Goal: Task Accomplishment & Management: Use online tool/utility

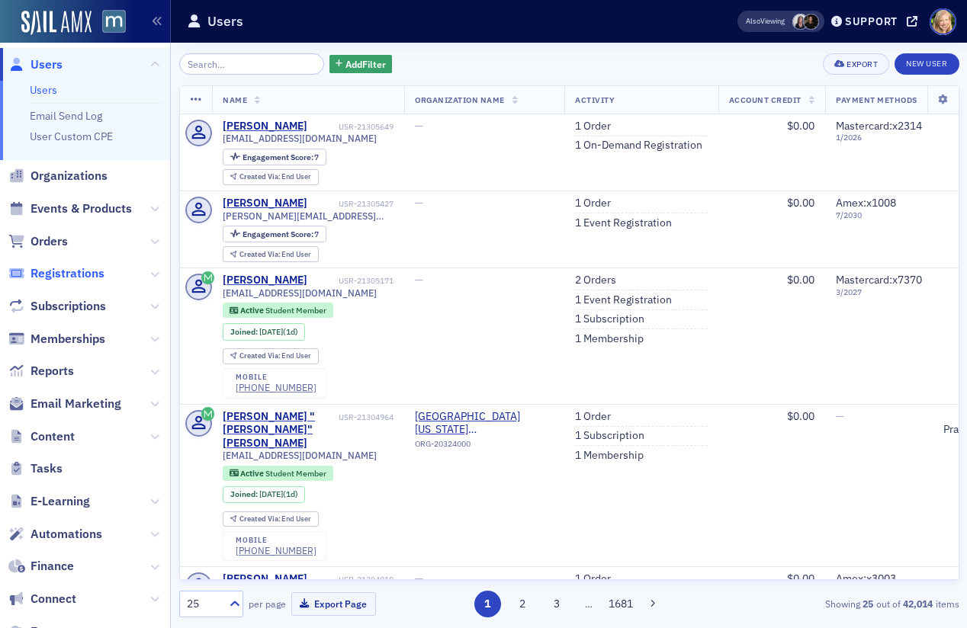
click at [59, 268] on span "Registrations" at bounding box center [68, 273] width 74 height 17
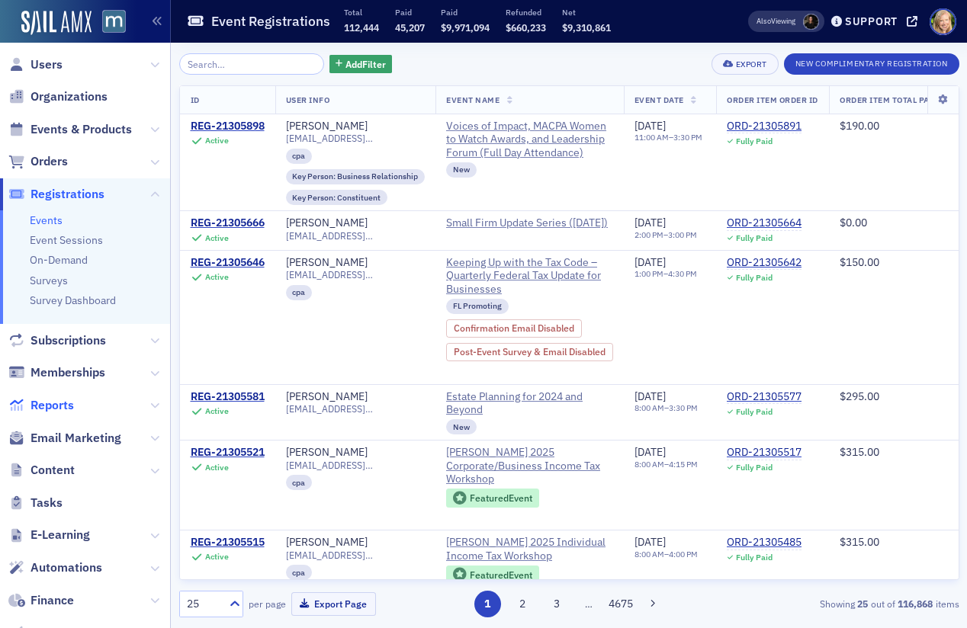
click at [52, 401] on span "Reports" at bounding box center [52, 405] width 43 height 17
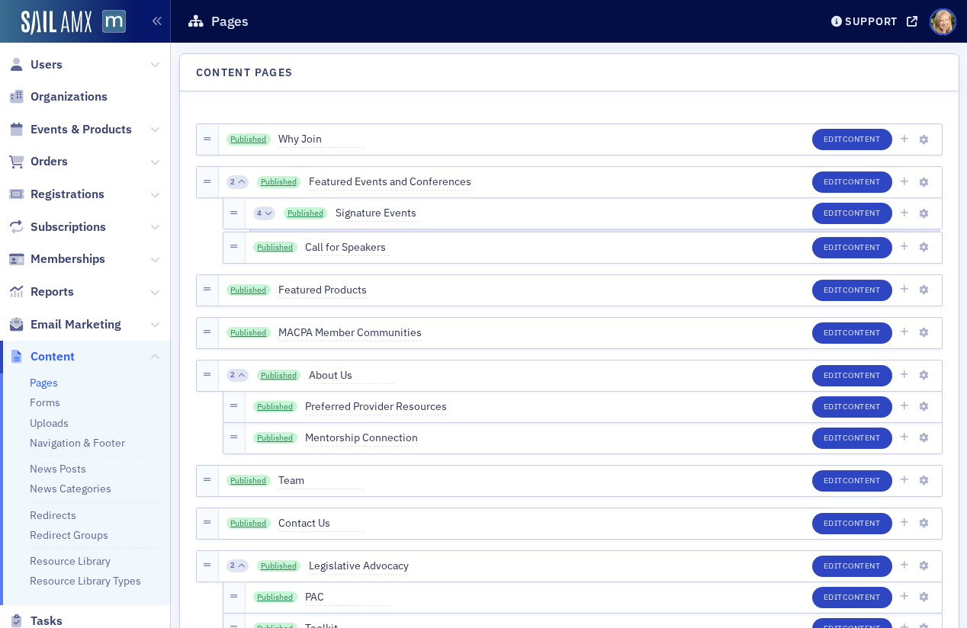
scroll to position [263, 0]
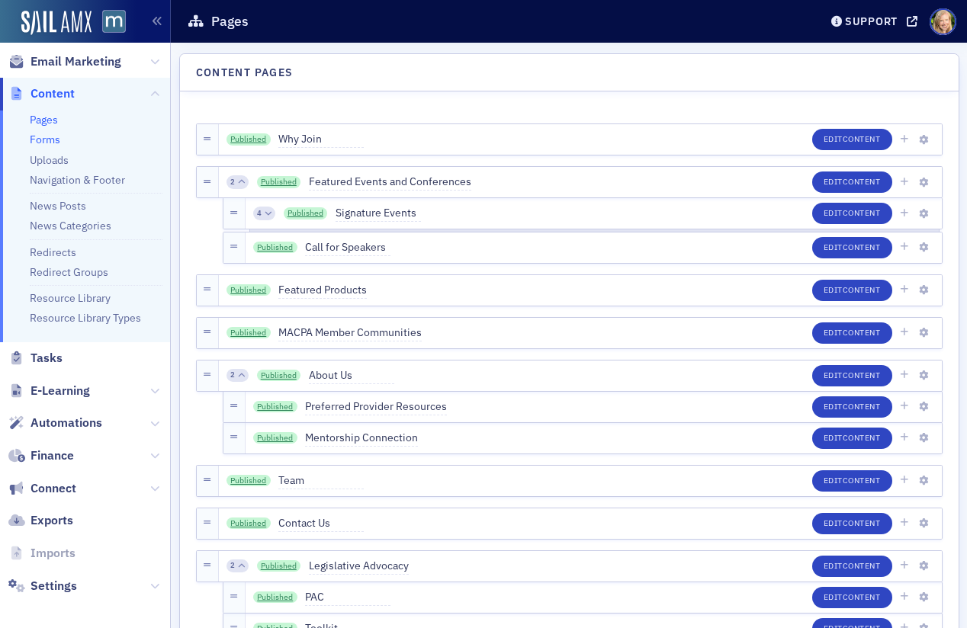
click at [53, 139] on link "Forms" at bounding box center [45, 140] width 31 height 14
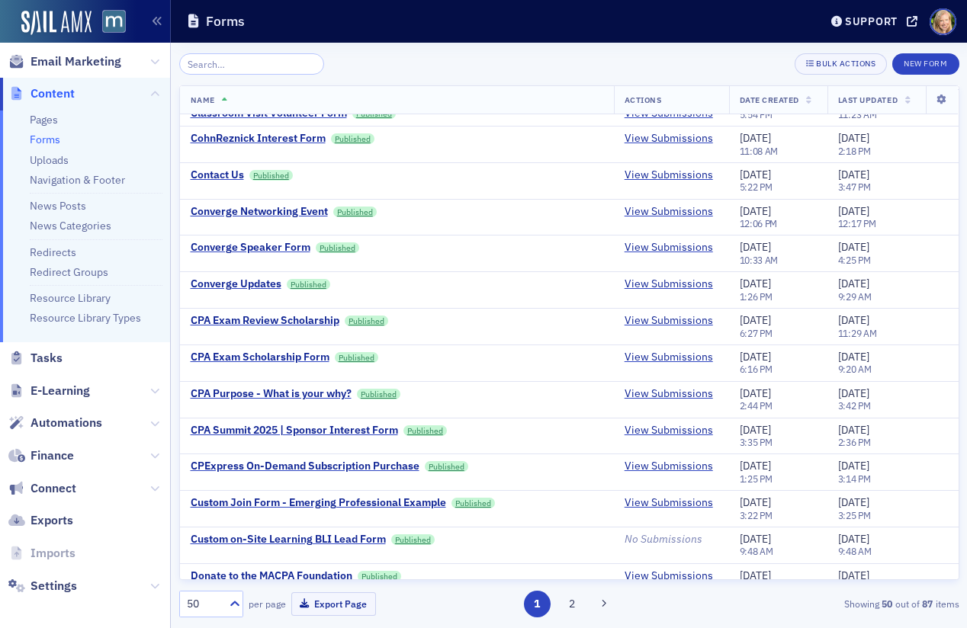
scroll to position [838, 0]
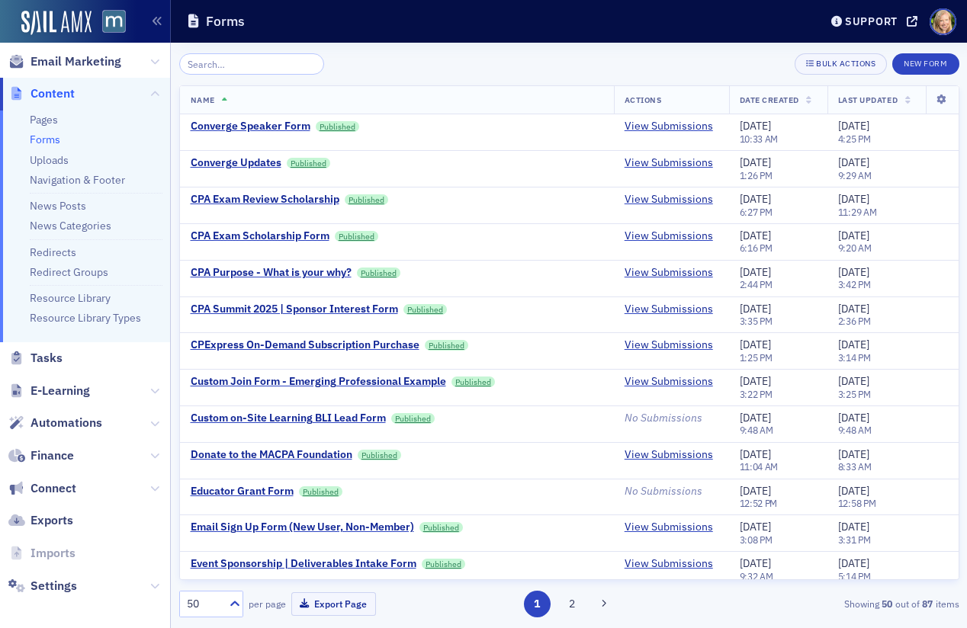
click at [293, 67] on input "search" at bounding box center [252, 63] width 146 height 21
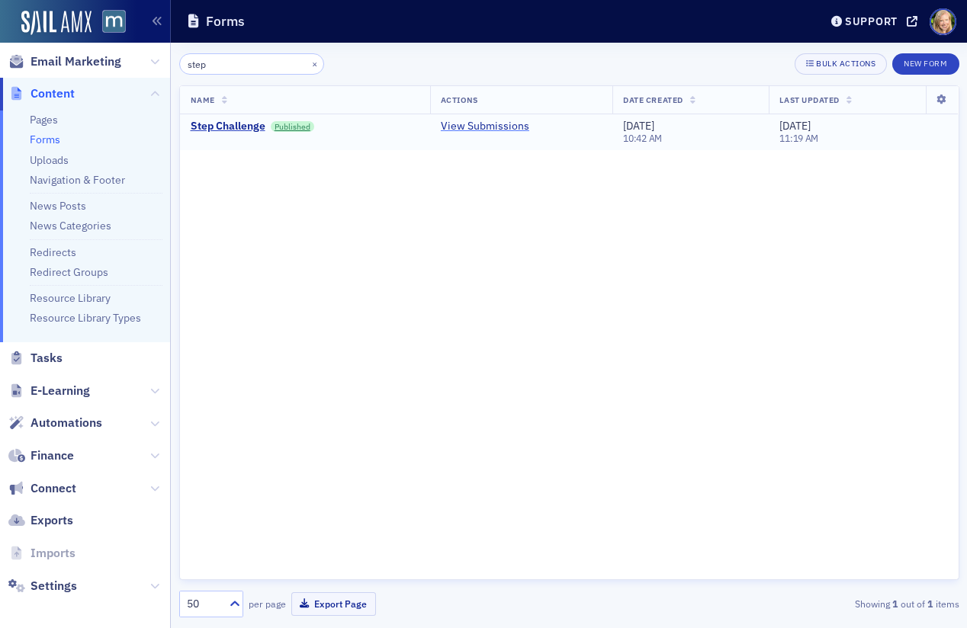
type input "step"
click at [459, 130] on link "View Submissions" at bounding box center [485, 127] width 88 height 14
